Goal: Task Accomplishment & Management: Use online tool/utility

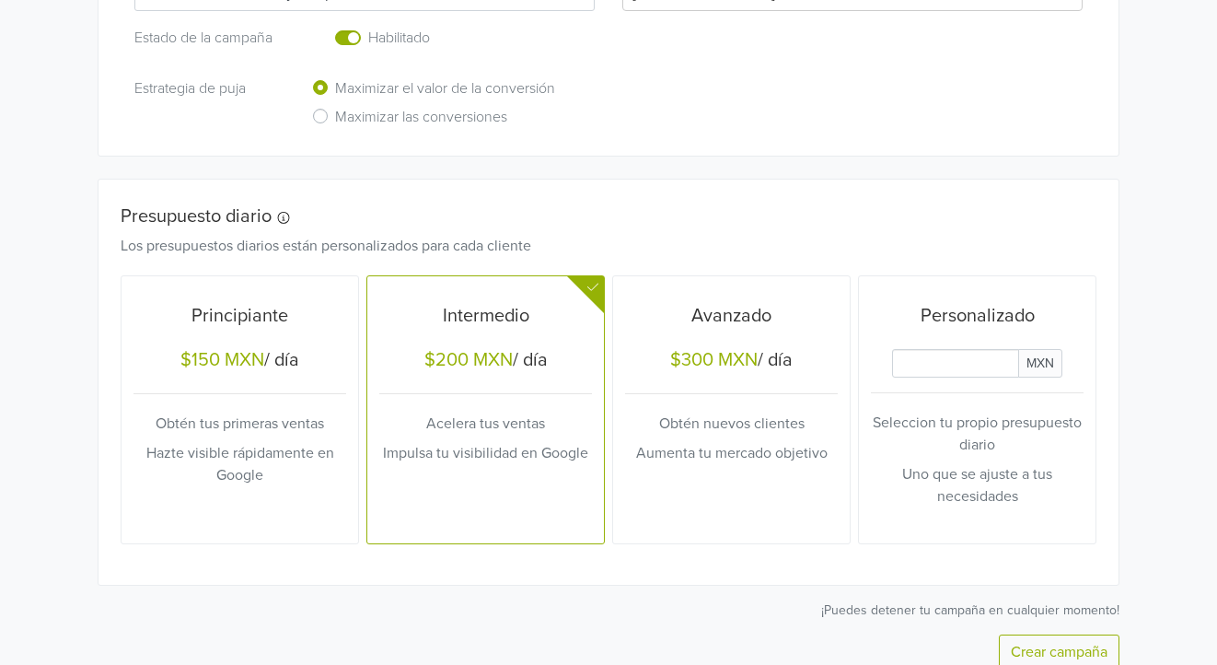
scroll to position [652, 0]
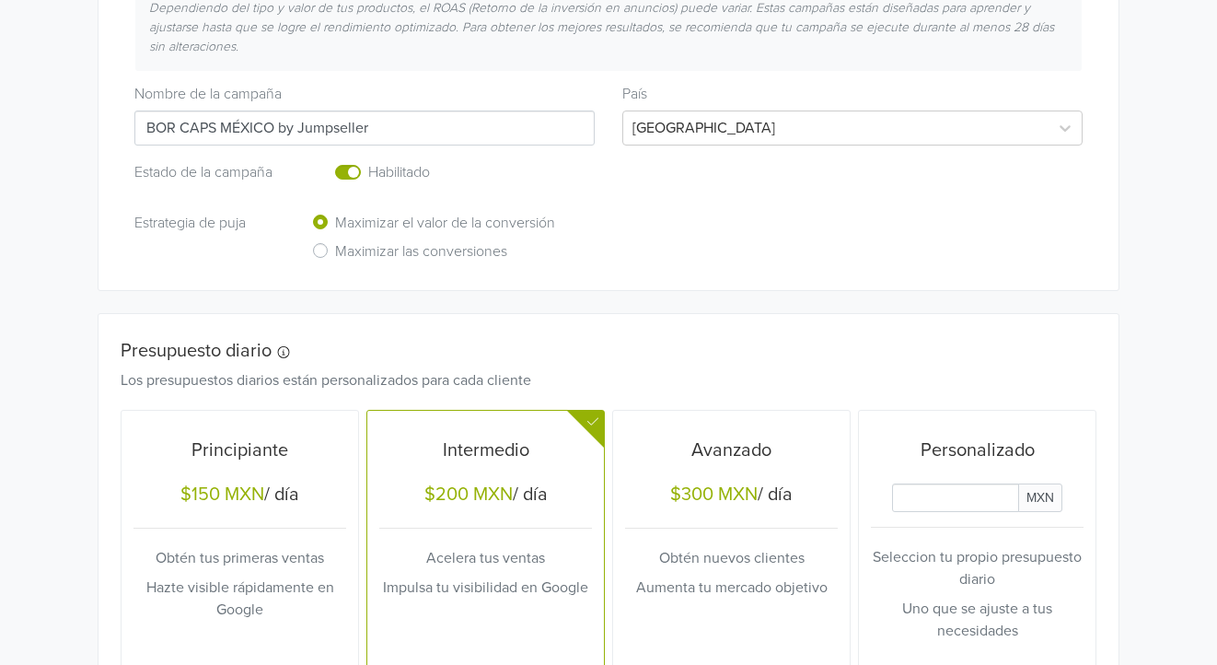
scroll to position [471, 0]
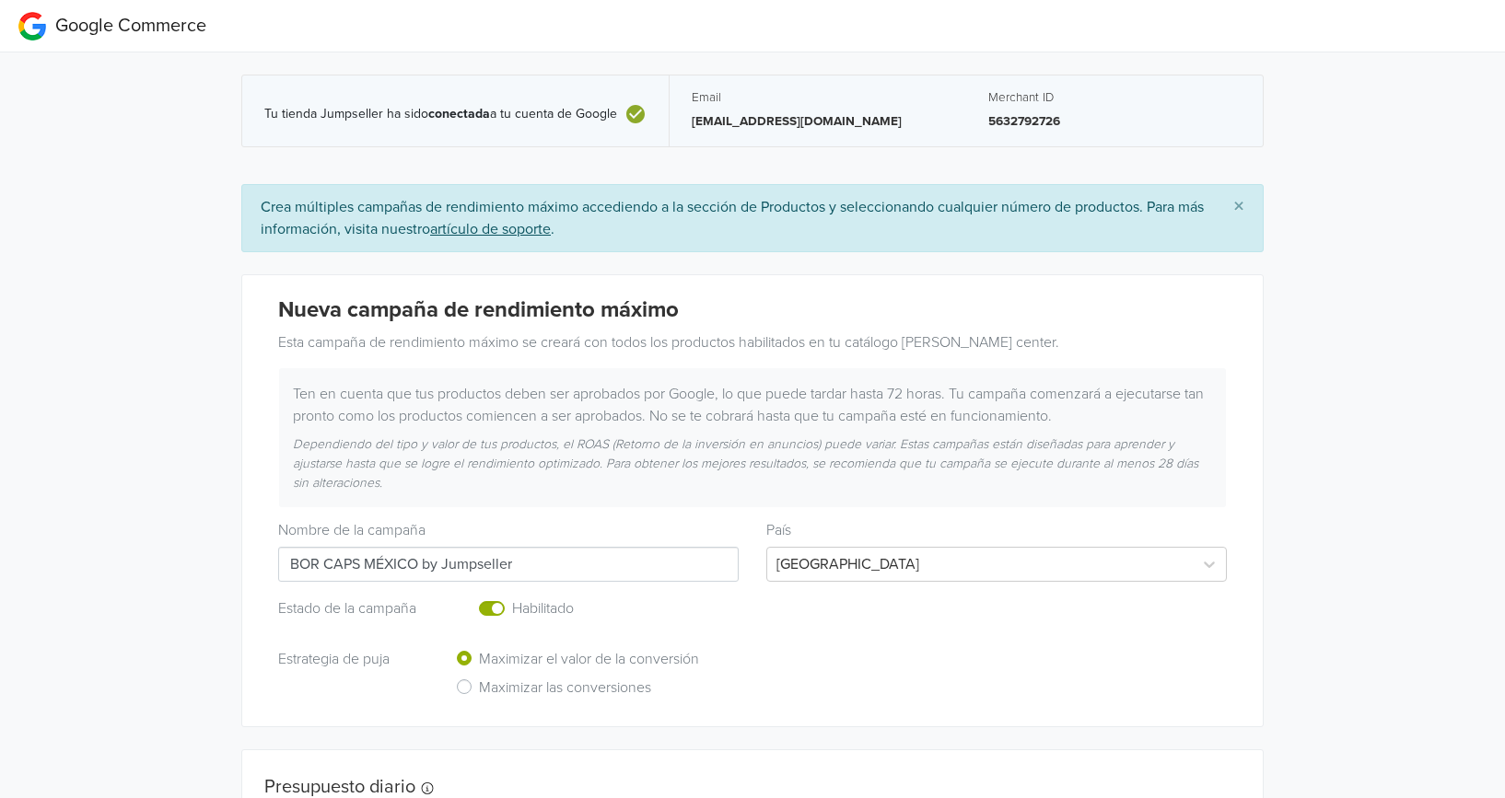
click at [101, 23] on span "Google Commerce" at bounding box center [130, 26] width 151 height 22
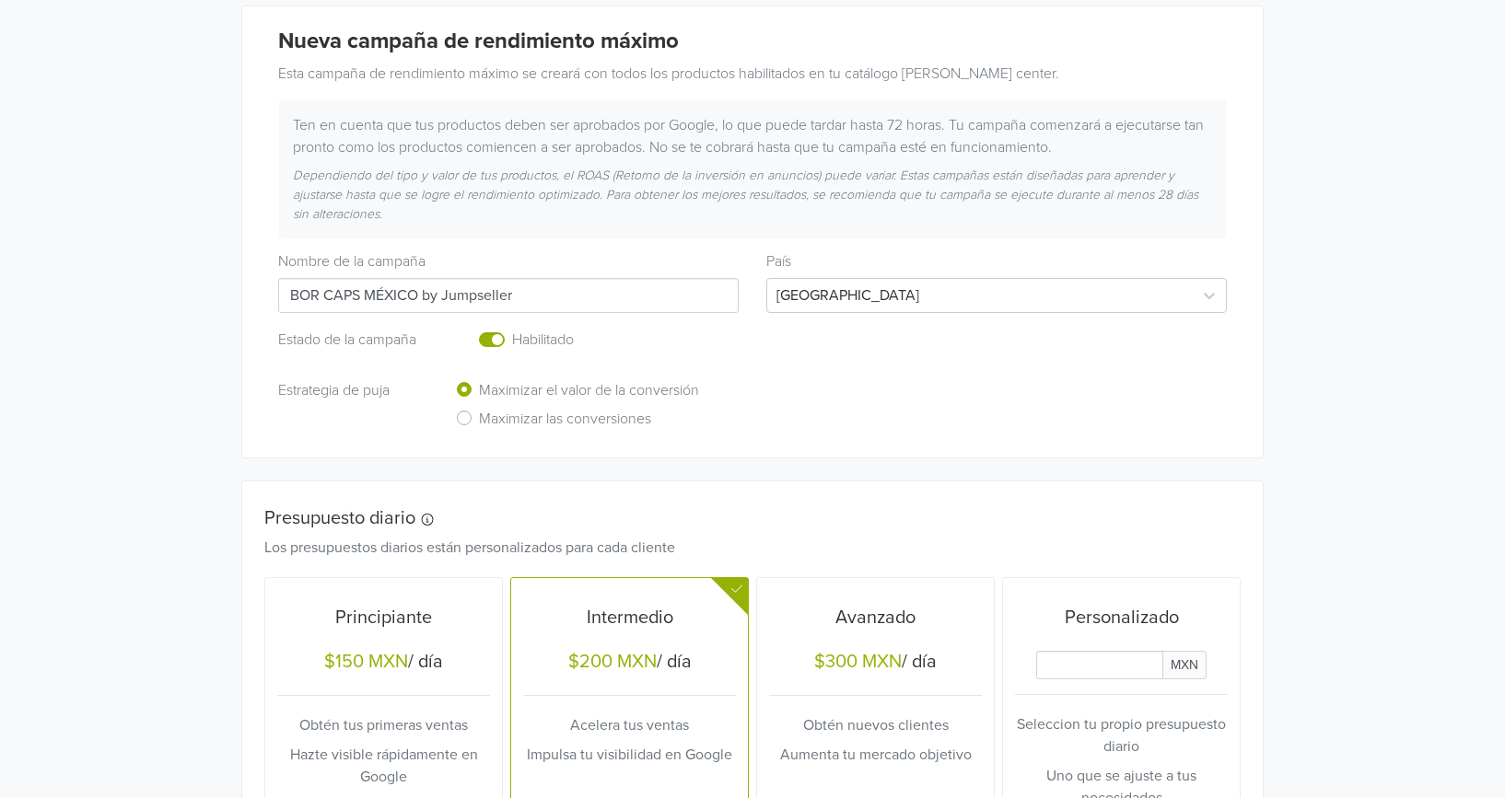
scroll to position [522, 0]
